Goal: Find contact information: Find contact information

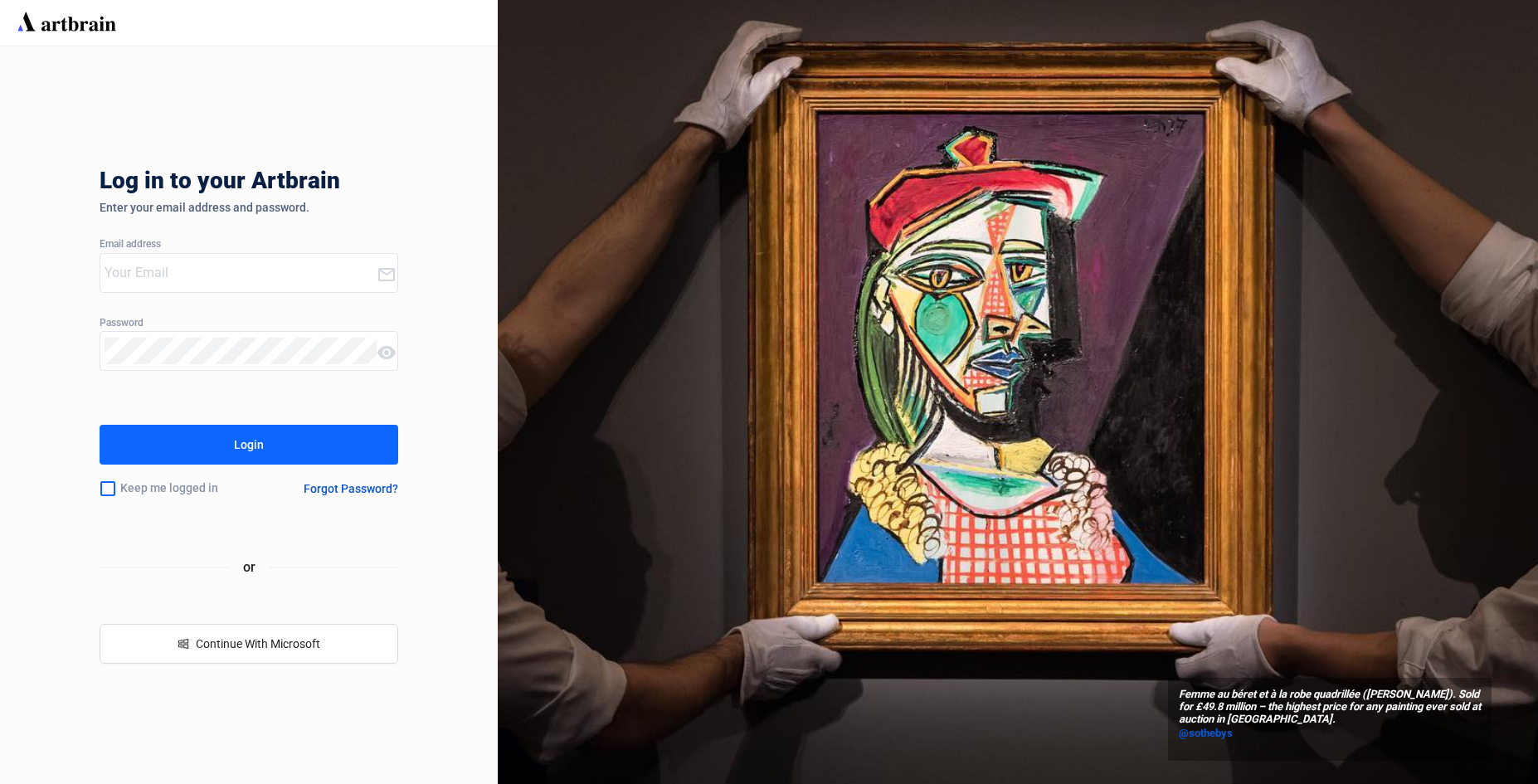
type input "[EMAIL_ADDRESS][PERSON_NAME][DOMAIN_NAME]"
click at [241, 444] on div "Login" at bounding box center [249, 444] width 30 height 26
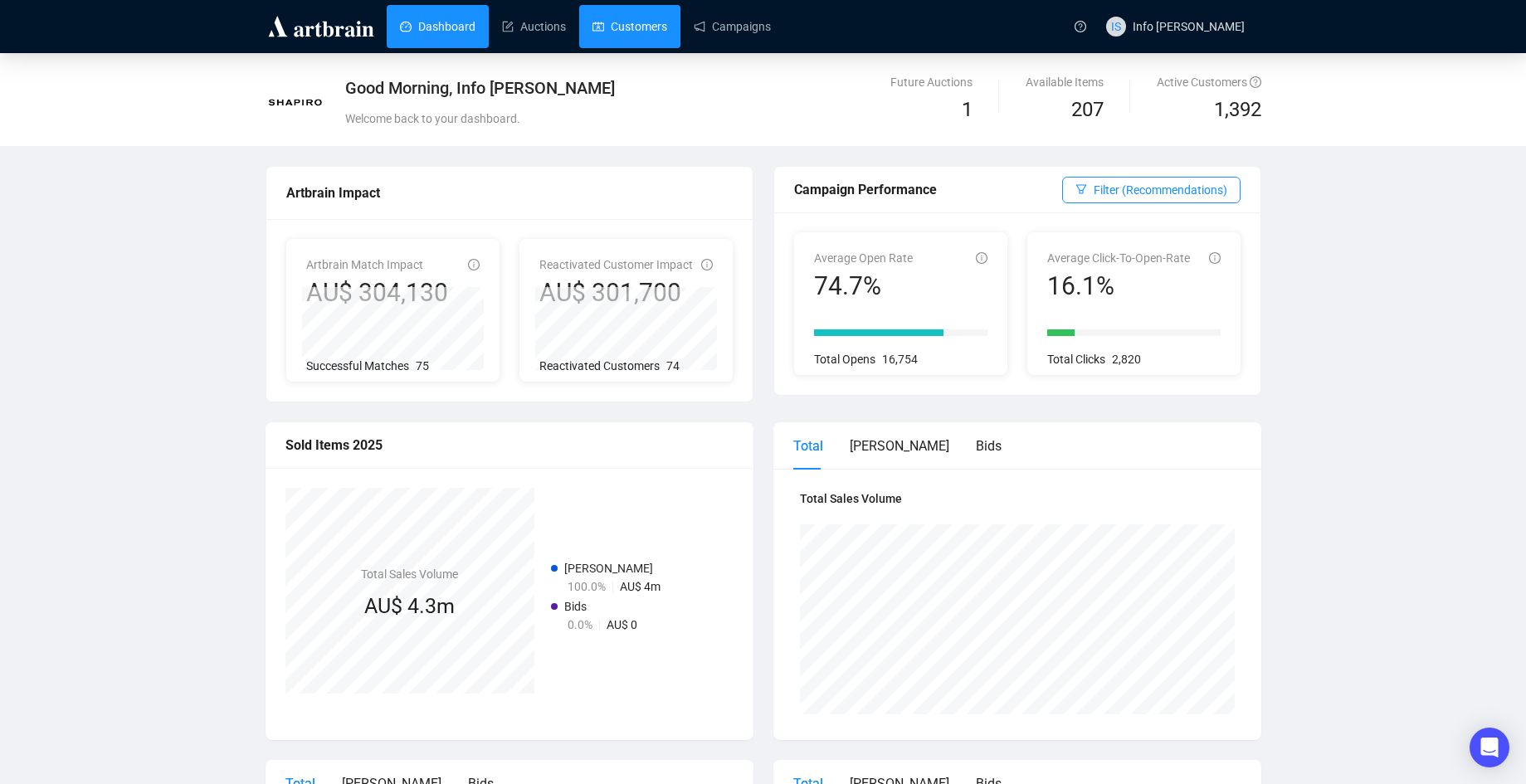
click at [608, 45] on link "Customers" at bounding box center [629, 26] width 74 height 43
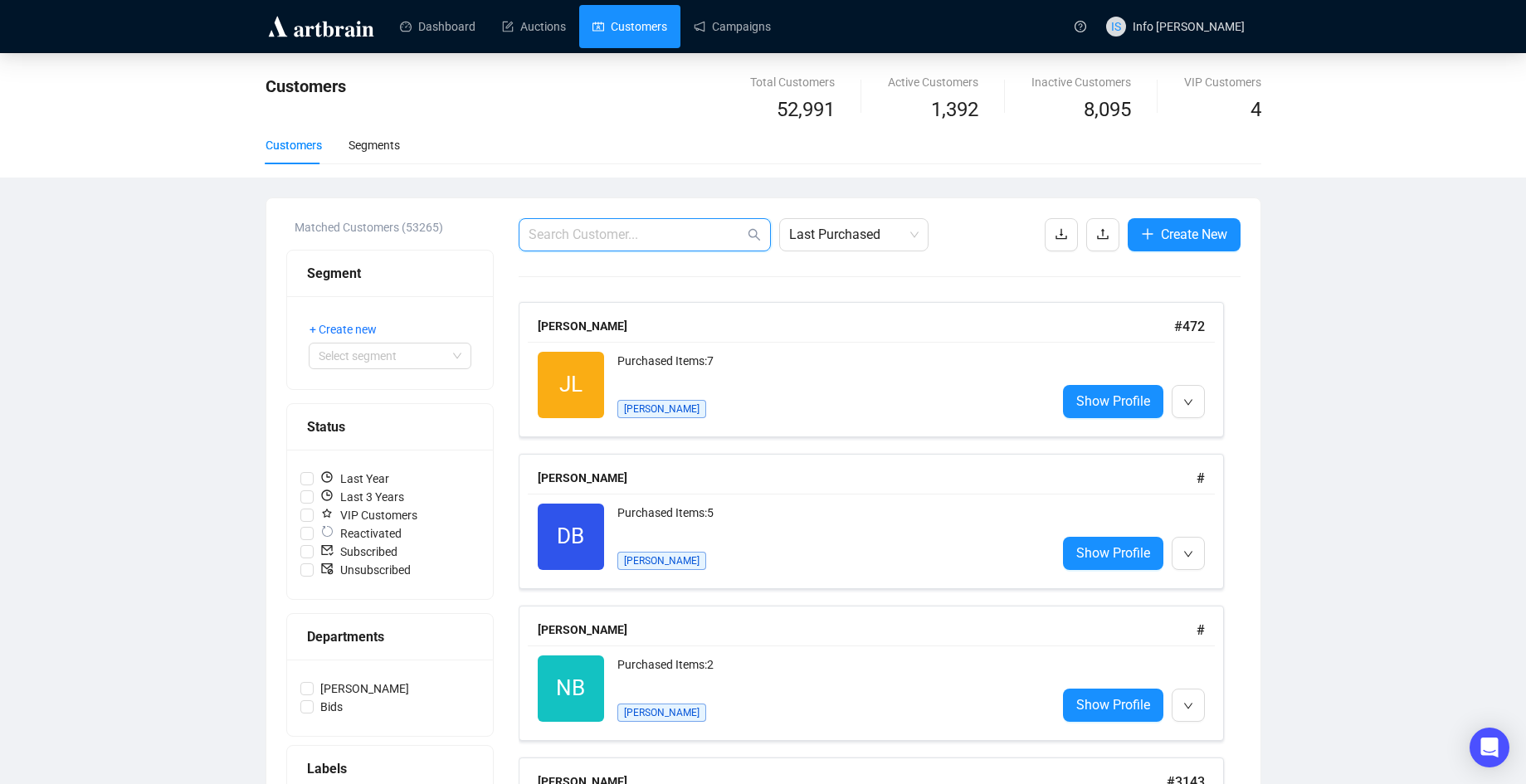
click at [679, 233] on input "text" at bounding box center [636, 234] width 215 height 20
type input "[PERSON_NAME]"
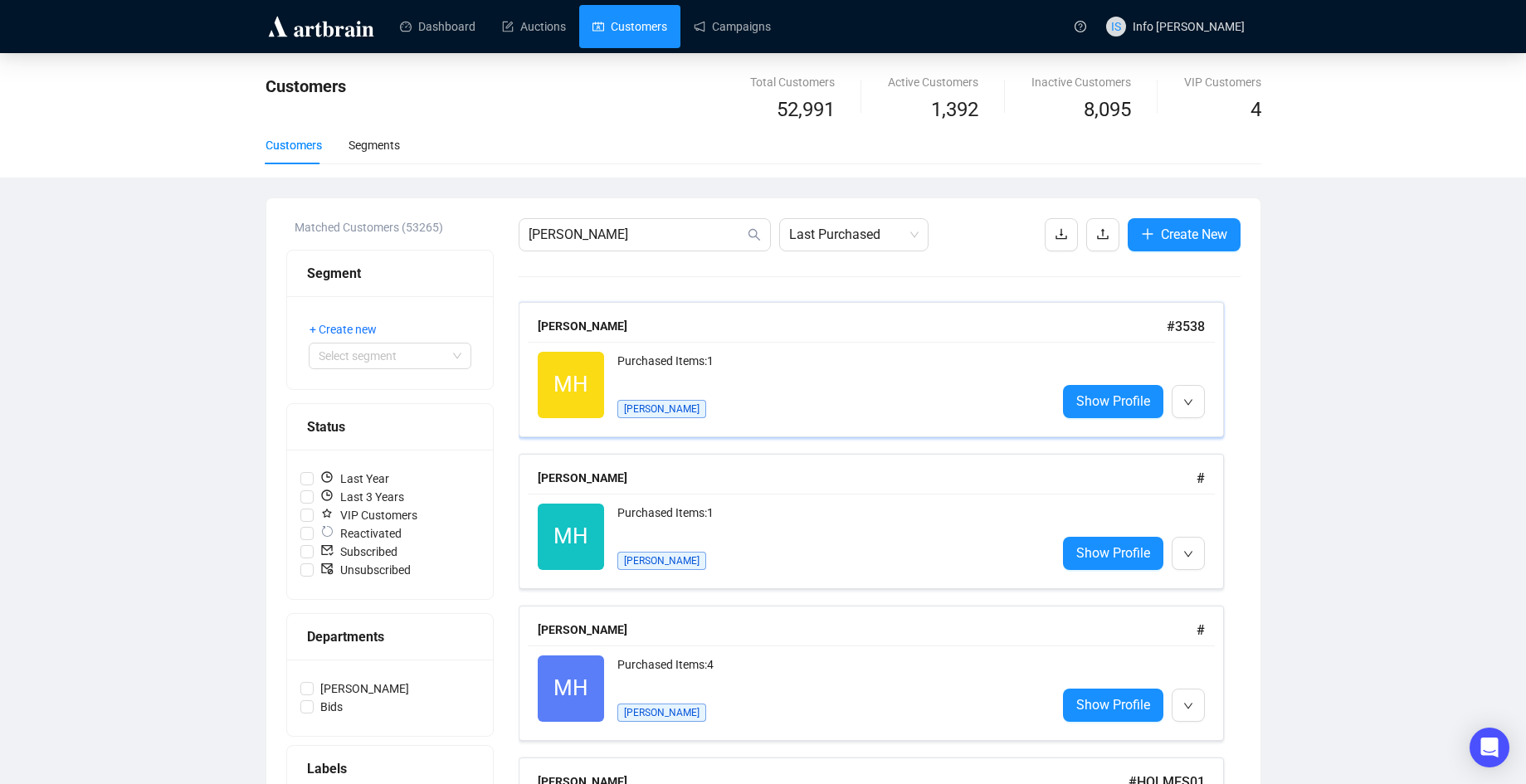
click at [748, 372] on div "Purchased Items: 1" at bounding box center [830, 368] width 425 height 33
click at [805, 532] on div "Purchased Items: 1" at bounding box center [830, 520] width 425 height 33
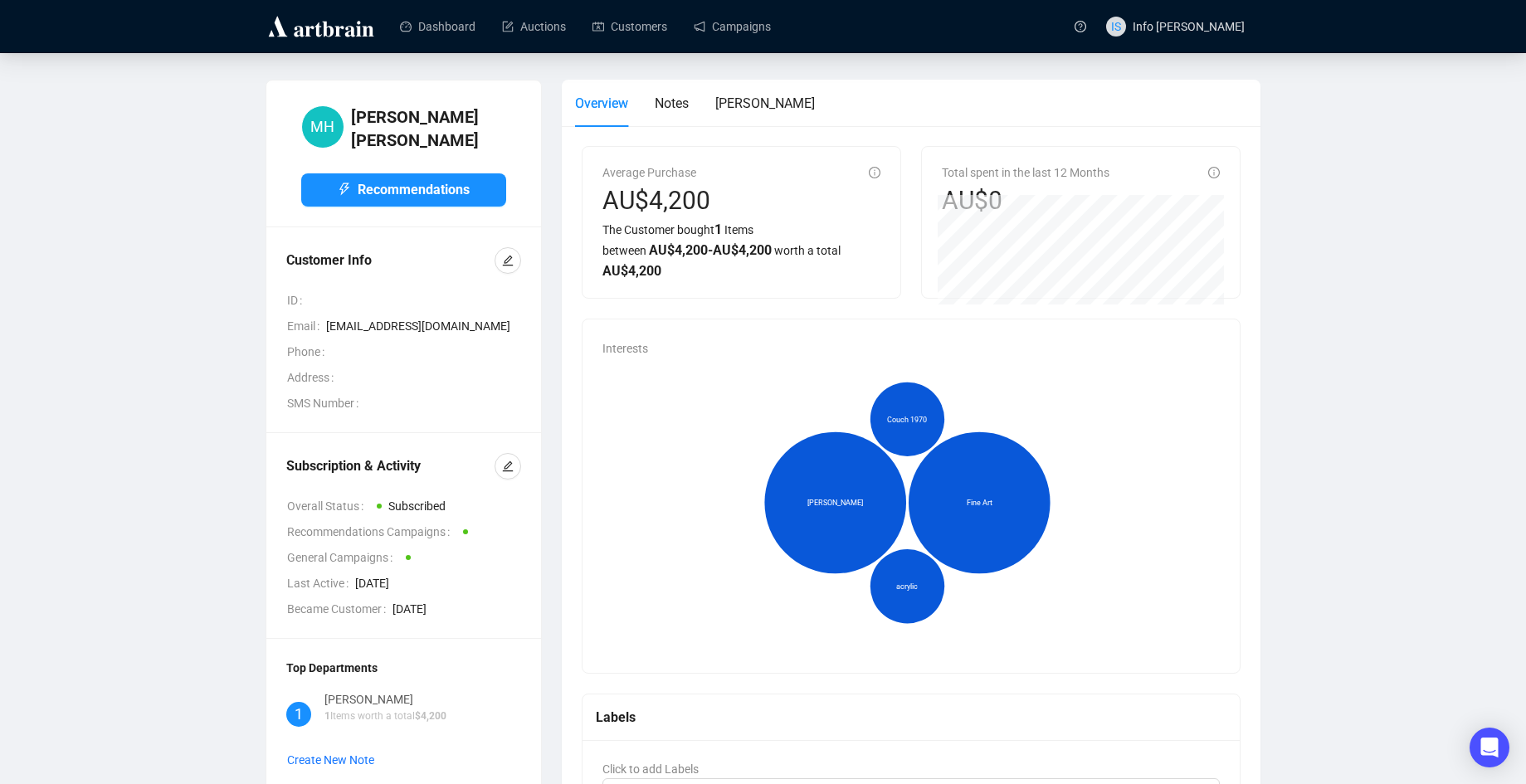
click at [445, 318] on span "[EMAIL_ADDRESS][DOMAIN_NAME]" at bounding box center [424, 326] width 195 height 18
copy span "[EMAIL_ADDRESS][DOMAIN_NAME]"
